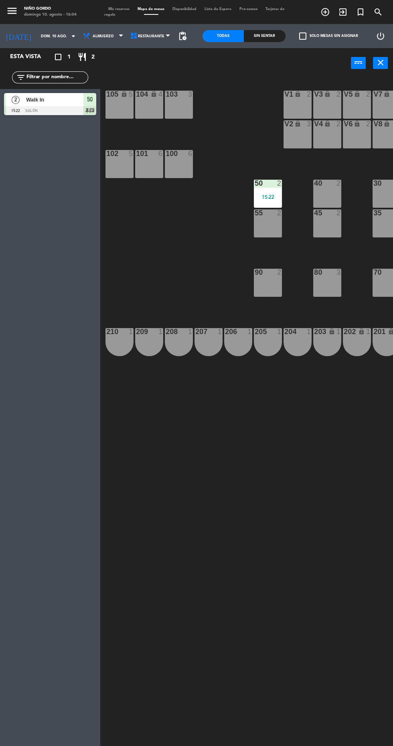
click at [262, 194] on div "15:22" at bounding box center [268, 197] width 28 height 6
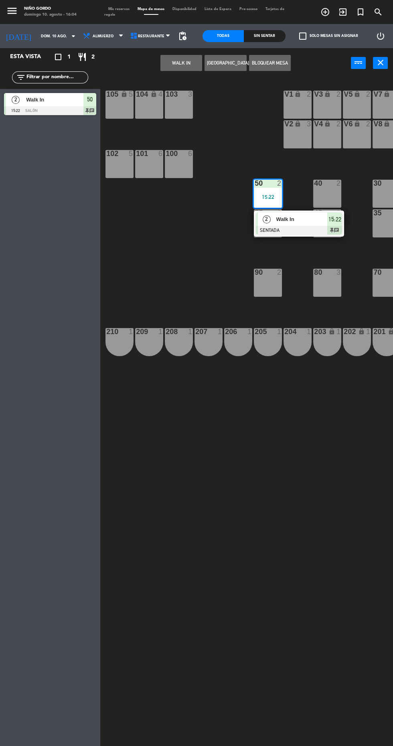
click at [265, 233] on div at bounding box center [299, 230] width 86 height 9
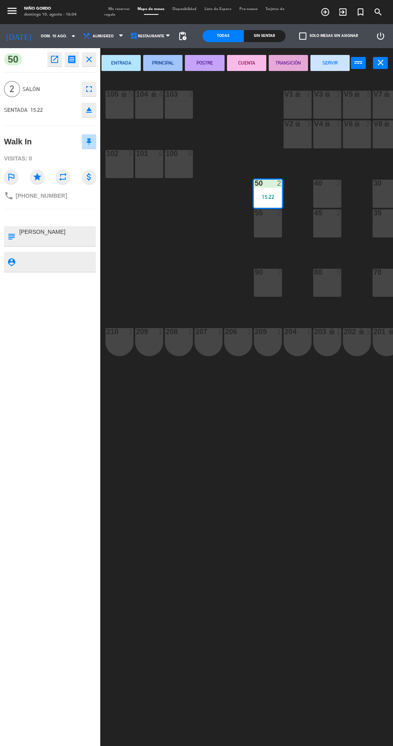
click at [339, 68] on button "SERVIR" at bounding box center [329, 63] width 39 height 16
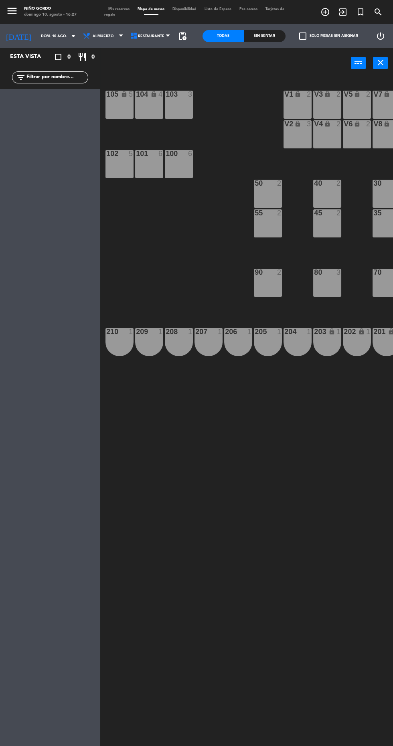
click at [56, 39] on input "dom. 10 ago." at bounding box center [62, 36] width 51 height 12
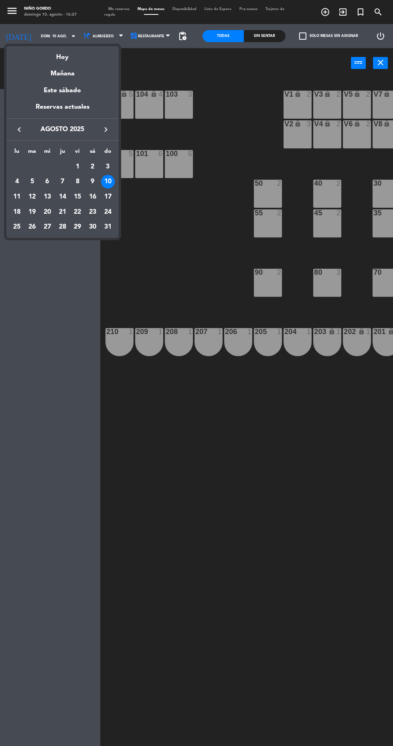
click at [260, 472] on div at bounding box center [196, 373] width 393 height 746
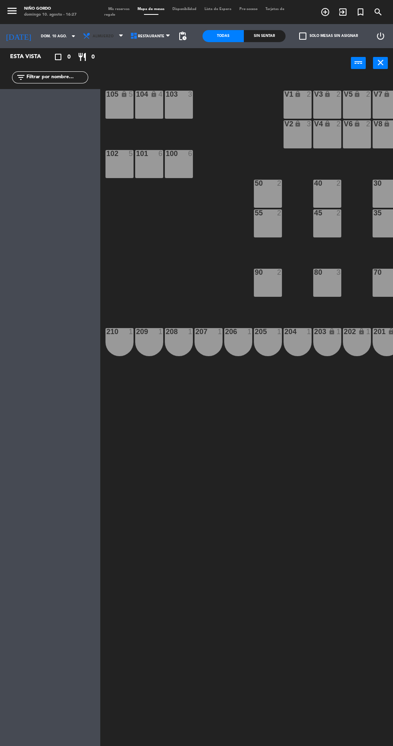
click at [105, 37] on span "Almuerzo" at bounding box center [103, 36] width 47 height 18
click at [102, 71] on ng-component "menu Niño Gordo [PERSON_NAME] 10. [PERSON_NAME] - 16:27 Mis reservas Mapa de me…" at bounding box center [196, 373] width 393 height 746
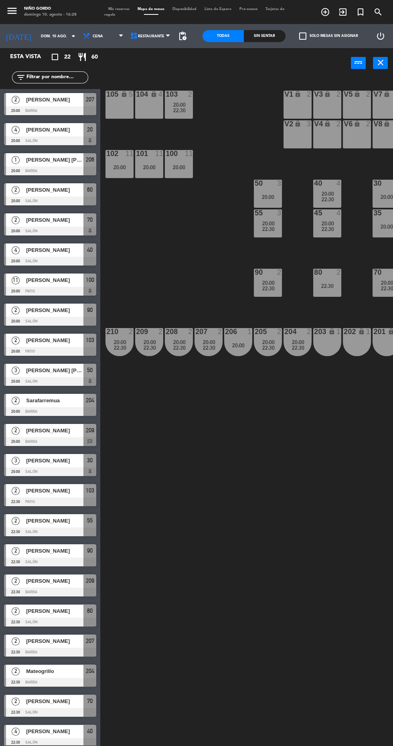
click at [184, 164] on div "20:00" at bounding box center [179, 167] width 28 height 6
click at [310, 511] on div "105 lock 5 104 lock 4 103 2 20:00 22:30 V1 lock 2 V3 lock 2 V9 lock 2 V5 lock 2…" at bounding box center [248, 411] width 289 height 668
click at [236, 347] on div "20:00" at bounding box center [238, 346] width 28 height 6
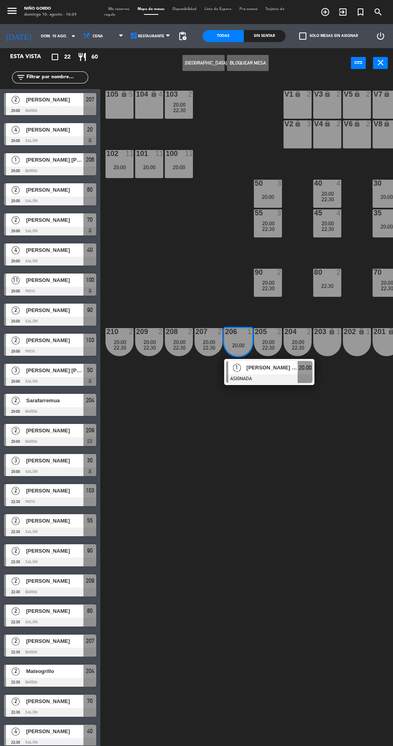
click at [289, 367] on span "[PERSON_NAME] [PERSON_NAME]" at bounding box center [272, 367] width 51 height 8
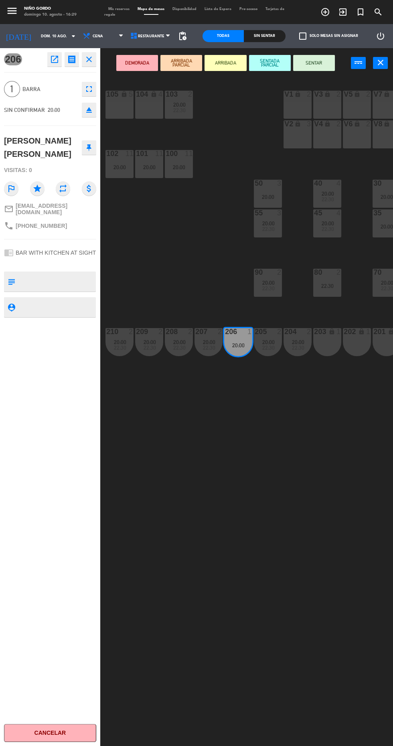
click at [54, 59] on icon "open_in_new" at bounding box center [55, 60] width 10 height 10
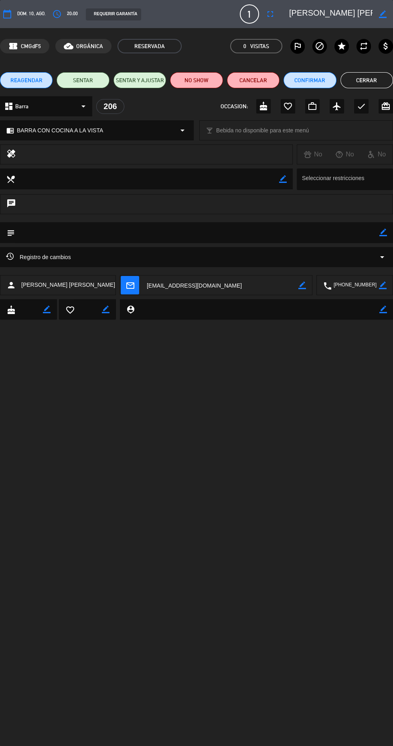
click at [43, 83] on button "REAGENDAR" at bounding box center [26, 80] width 53 height 16
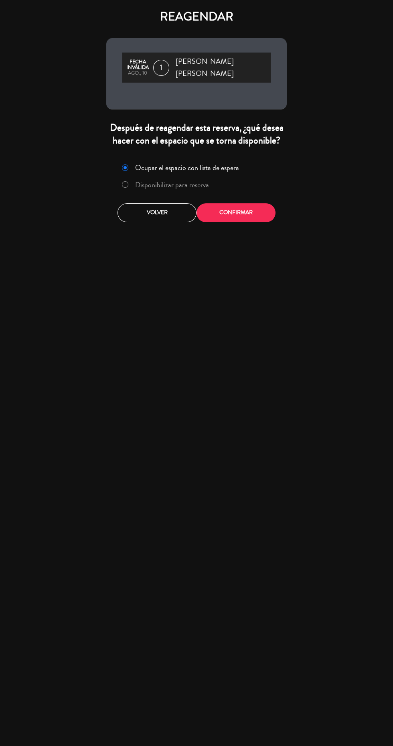
click at [183, 181] on label "Disponibilizar para reserva" at bounding box center [172, 184] width 74 height 7
click at [243, 205] on button "Confirmar" at bounding box center [236, 212] width 79 height 19
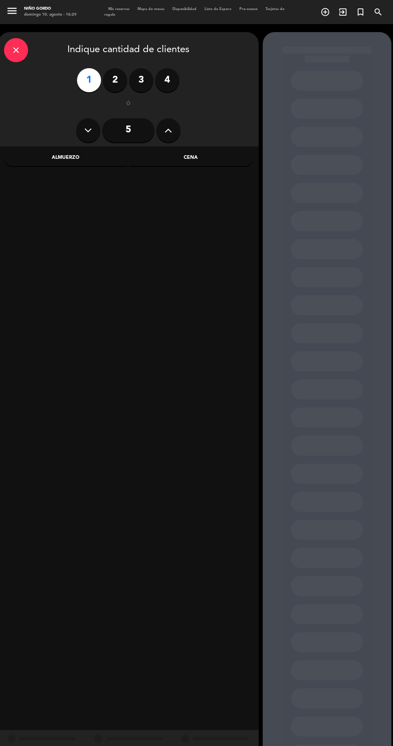
click at [89, 162] on div "Almuerzo" at bounding box center [66, 158] width 124 height 16
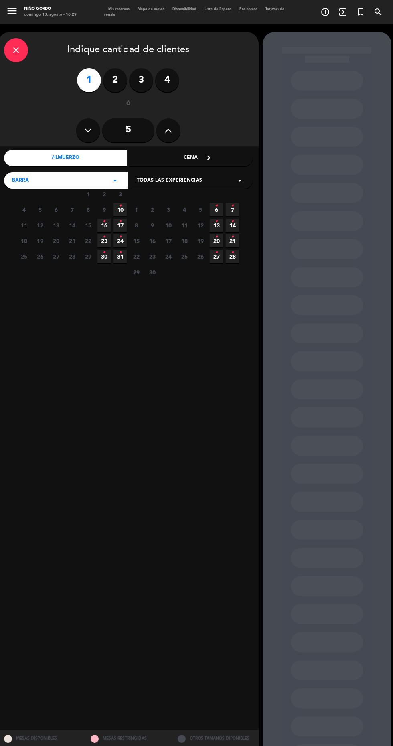
click at [120, 210] on icon "•" at bounding box center [120, 205] width 3 height 13
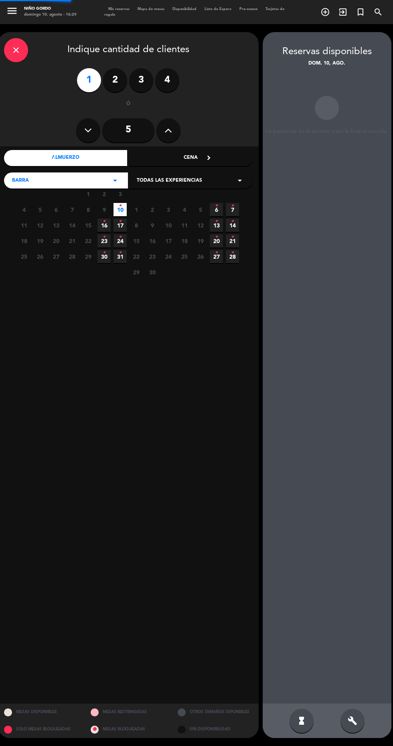
scroll to position [32, 0]
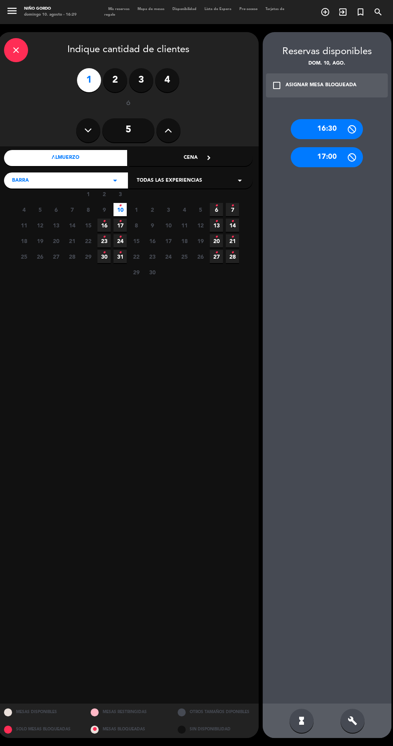
click at [351, 124] on icon at bounding box center [352, 129] width 10 height 10
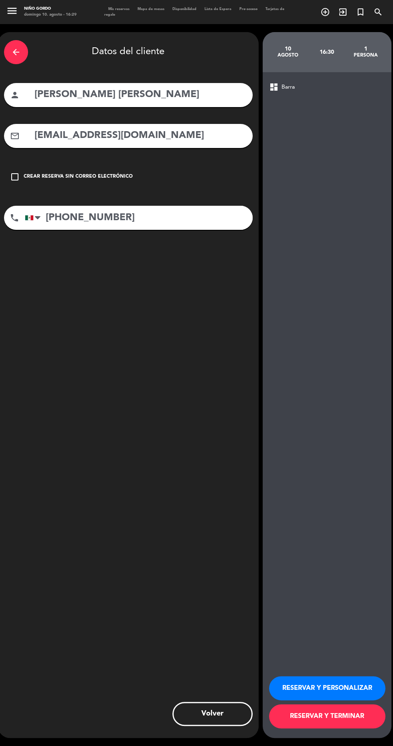
click at [353, 728] on button "RESERVAR Y TERMINAR" at bounding box center [327, 716] width 116 height 24
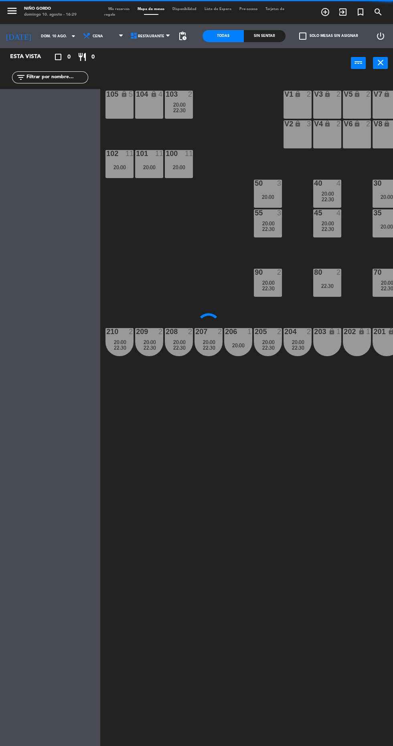
click at [57, 37] on input "dom. 10 ago." at bounding box center [62, 36] width 51 height 12
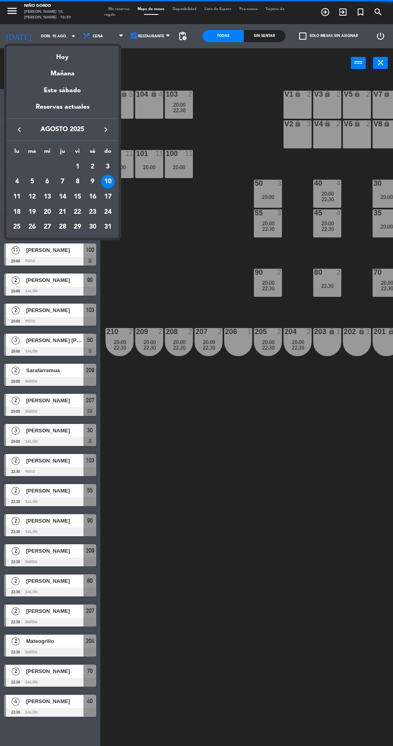
click at [206, 459] on div at bounding box center [196, 373] width 393 height 746
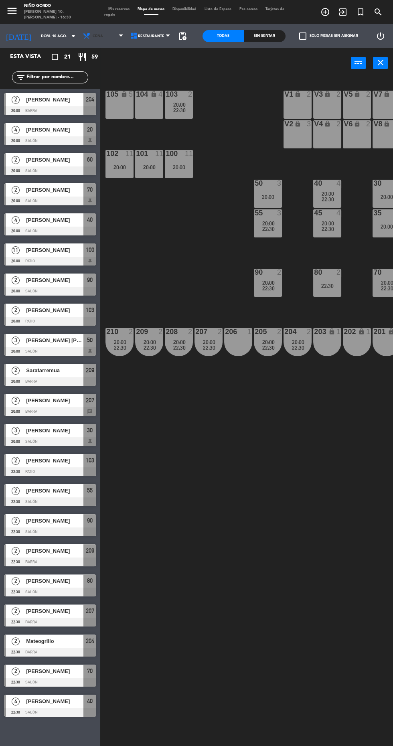
click at [96, 45] on span "Cena" at bounding box center [103, 36] width 47 height 18
click at [111, 50] on ng-component "menu Niño Gordo [PERSON_NAME] 10. [PERSON_NAME] - 16:30 Mis reservas Mapa de me…" at bounding box center [196, 373] width 393 height 746
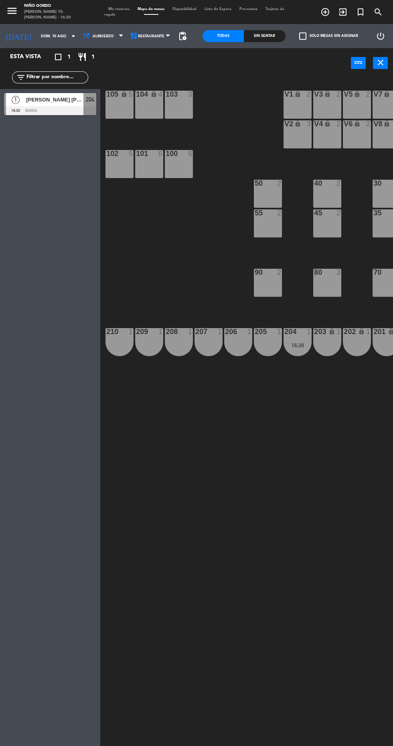
click at [66, 113] on div at bounding box center [50, 110] width 92 height 9
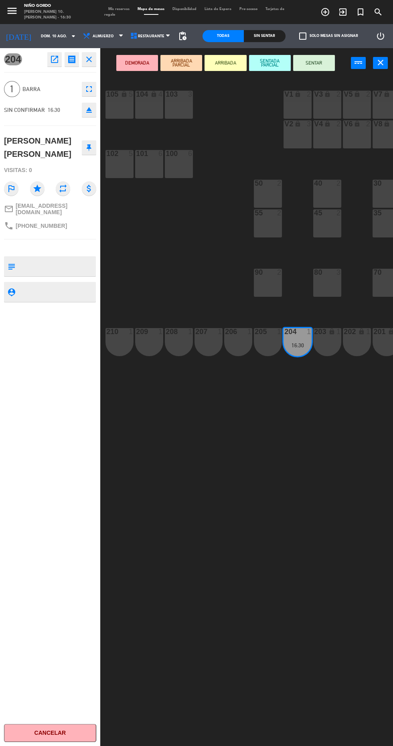
click at [314, 63] on button "SENTAR" at bounding box center [314, 63] width 42 height 16
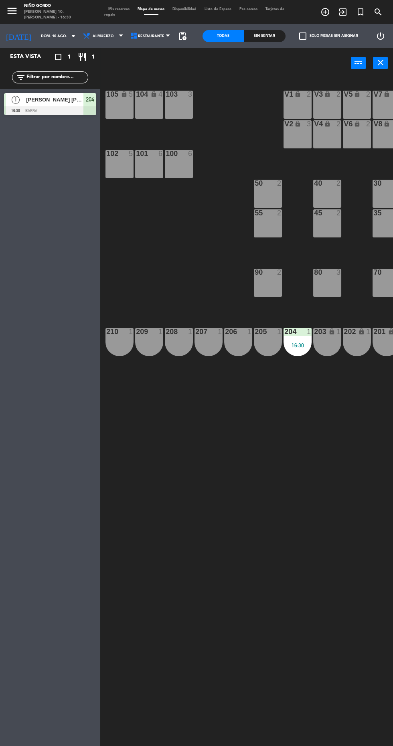
click at [292, 354] on div "204 1 16:30" at bounding box center [298, 342] width 28 height 28
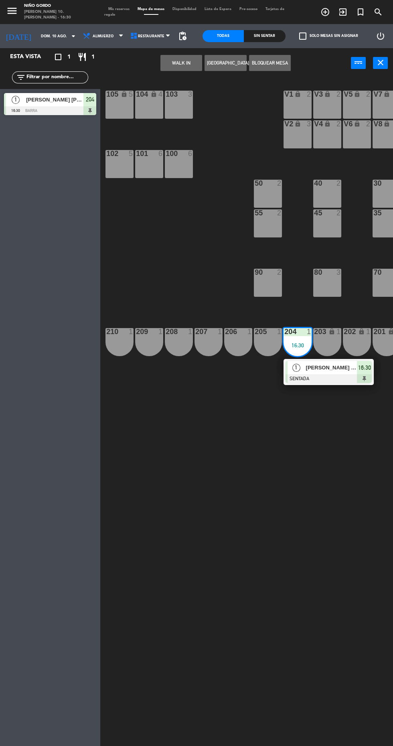
click at [339, 379] on div at bounding box center [329, 378] width 86 height 9
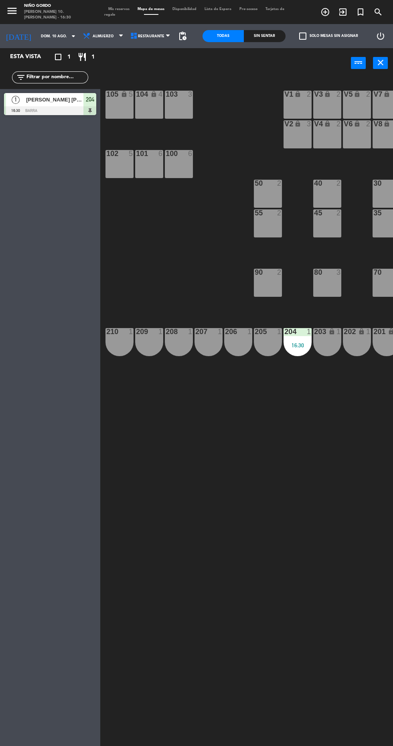
click at [339, 533] on div "105 lock 5 104 lock 4 103 3 V1 lock 2 V3 lock 2 V9 lock 2 V5 lock 2 V7 lock 3 V…" at bounding box center [248, 411] width 289 height 668
click at [303, 351] on div "204 1 16:30" at bounding box center [298, 342] width 28 height 28
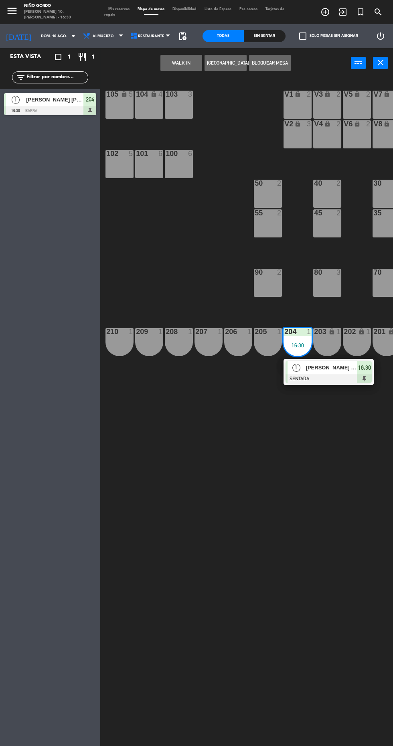
click at [339, 365] on span "[PERSON_NAME] [PERSON_NAME]" at bounding box center [331, 367] width 51 height 8
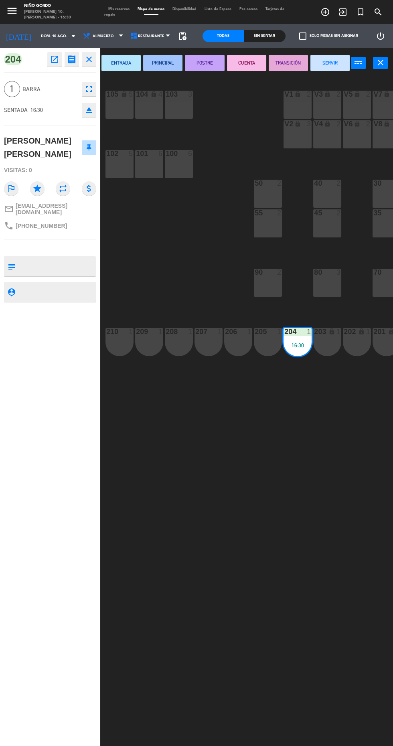
click at [337, 66] on button "SERVIR" at bounding box center [329, 63] width 39 height 16
